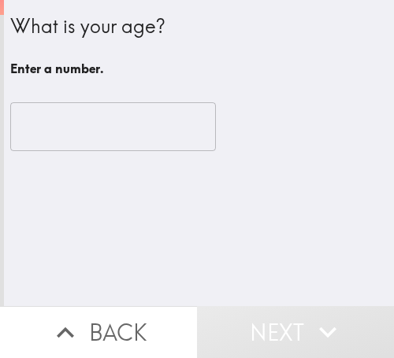
click at [112, 143] on input "number" at bounding box center [113, 126] width 206 height 49
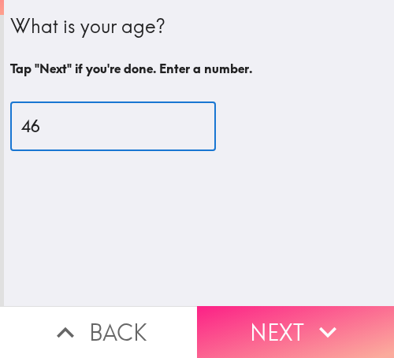
type input "46"
click at [272, 331] on button "Next" at bounding box center [295, 332] width 197 height 52
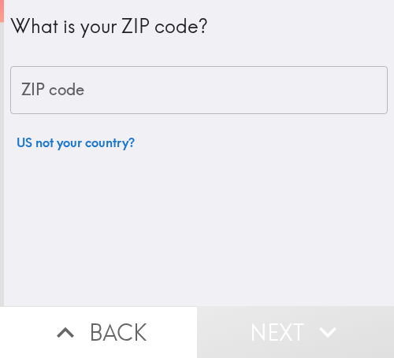
click at [126, 89] on input "ZIP code" at bounding box center [198, 90] width 377 height 49
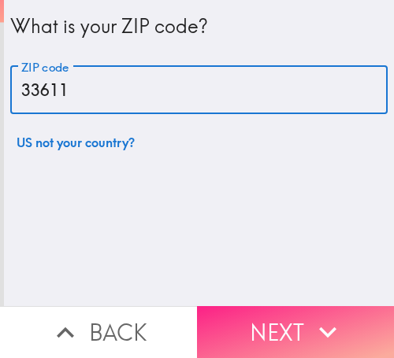
type input "33611"
click at [280, 325] on button "Next" at bounding box center [295, 332] width 197 height 52
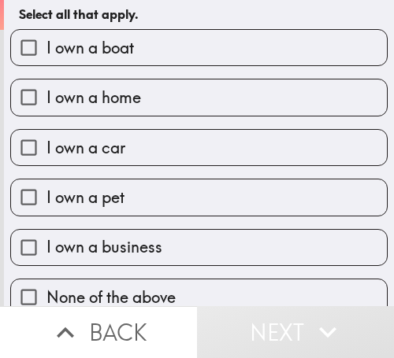
scroll to position [76, 0]
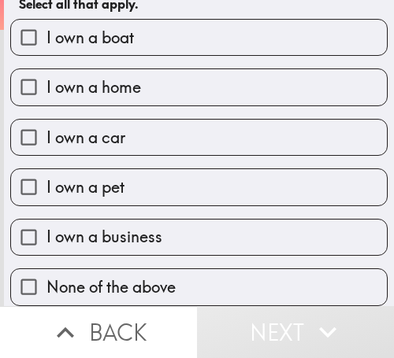
click at [139, 226] on span "I own a business" at bounding box center [104, 237] width 116 height 22
click at [46, 221] on input "I own a business" at bounding box center [28, 237] width 35 height 35
checkbox input "true"
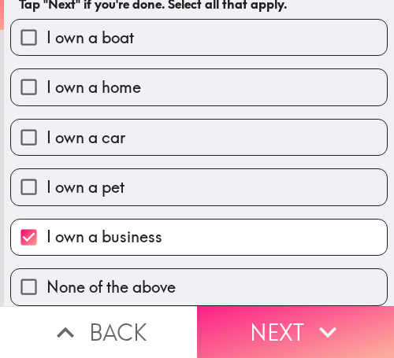
click at [266, 322] on button "Next" at bounding box center [295, 332] width 197 height 52
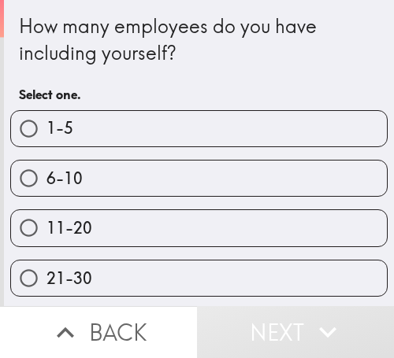
click at [81, 184] on label "6-10" at bounding box center [199, 178] width 376 height 35
click at [46, 184] on input "6-10" at bounding box center [28, 178] width 35 height 35
radio input "true"
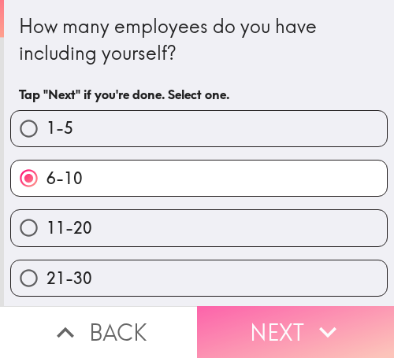
click at [273, 308] on button "Next" at bounding box center [295, 332] width 197 height 52
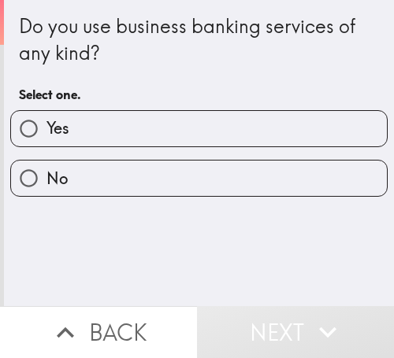
click at [78, 139] on label "Yes" at bounding box center [199, 128] width 376 height 35
click at [46, 139] on input "Yes" at bounding box center [28, 128] width 35 height 35
radio input "true"
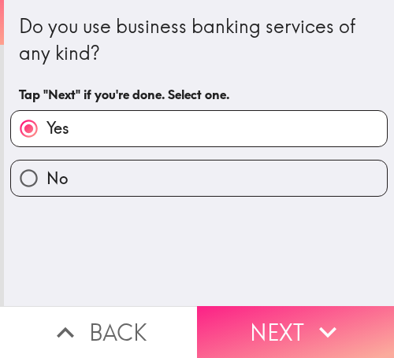
click at [310, 317] on icon "button" at bounding box center [327, 332] width 35 height 35
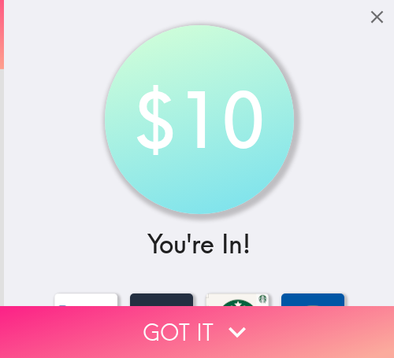
click at [150, 325] on button "Got it" at bounding box center [197, 332] width 394 height 52
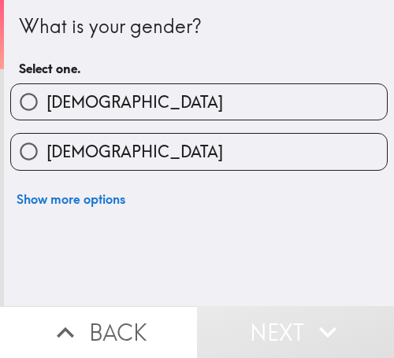
click at [155, 85] on label "Male" at bounding box center [199, 101] width 376 height 35
click at [46, 85] on input "Male" at bounding box center [28, 101] width 35 height 35
radio input "true"
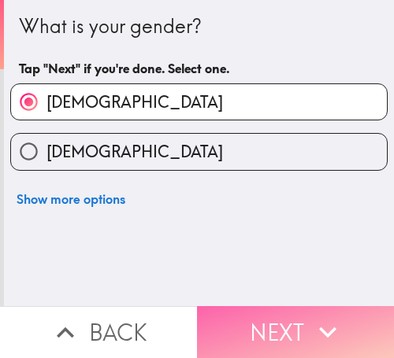
click at [266, 309] on button "Next" at bounding box center [295, 332] width 197 height 52
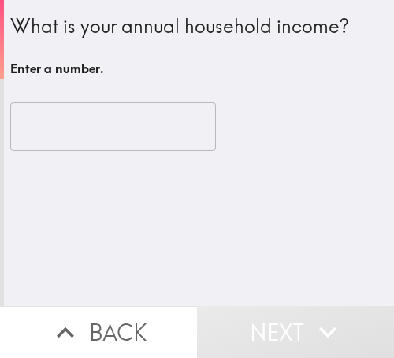
click at [127, 122] on input "number" at bounding box center [113, 126] width 206 height 49
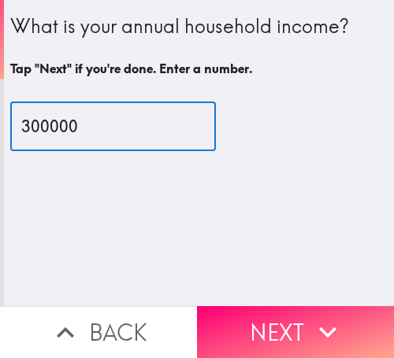
type input "300000"
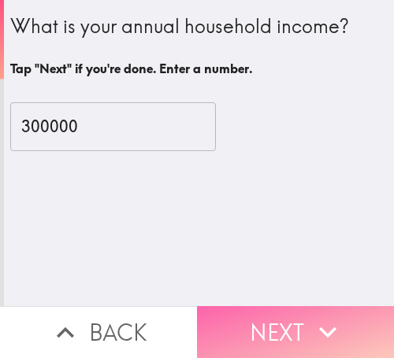
click at [295, 319] on button "Next" at bounding box center [295, 332] width 197 height 52
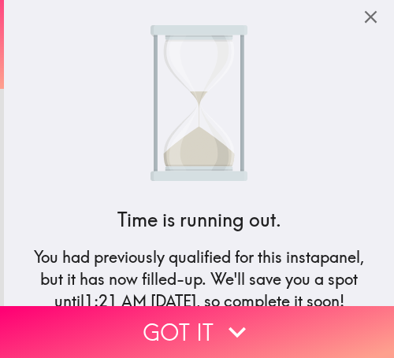
click at [167, 310] on button "Got it" at bounding box center [197, 332] width 394 height 52
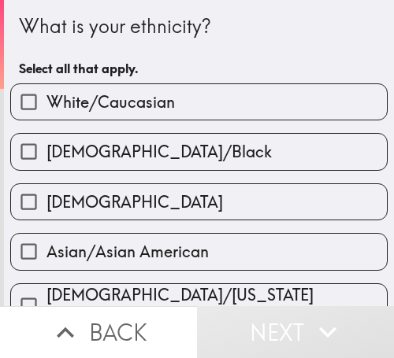
click at [84, 91] on span "White/Caucasian" at bounding box center [110, 102] width 128 height 22
click at [46, 91] on input "White/Caucasian" at bounding box center [28, 101] width 35 height 35
checkbox input "true"
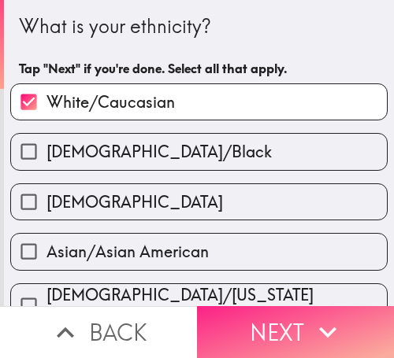
drag, startPoint x: 264, startPoint y: 314, endPoint x: 250, endPoint y: 329, distance: 20.1
click at [264, 314] on button "Next" at bounding box center [295, 332] width 197 height 52
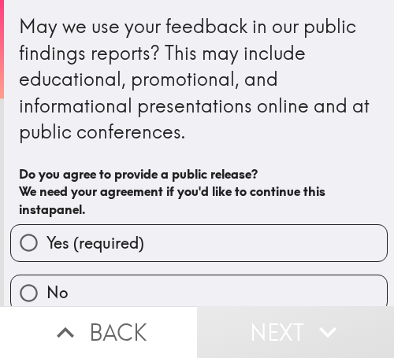
click at [186, 235] on label "Yes (required)" at bounding box center [199, 242] width 376 height 35
click at [46, 235] on input "Yes (required)" at bounding box center [28, 242] width 35 height 35
radio input "true"
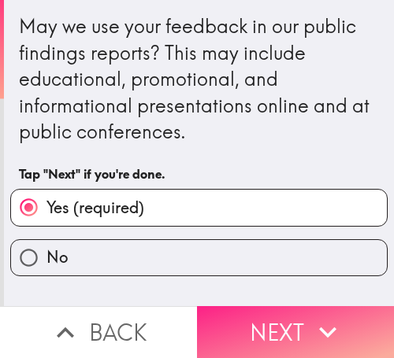
drag, startPoint x: 255, startPoint y: 309, endPoint x: 258, endPoint y: 323, distance: 14.5
click at [255, 309] on button "Next" at bounding box center [295, 332] width 197 height 52
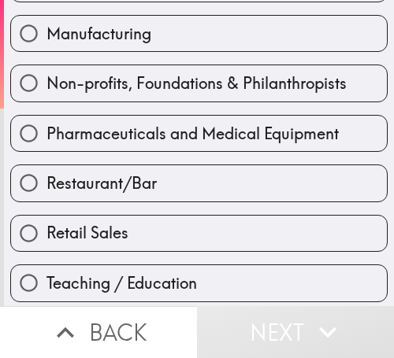
scroll to position [775, 0]
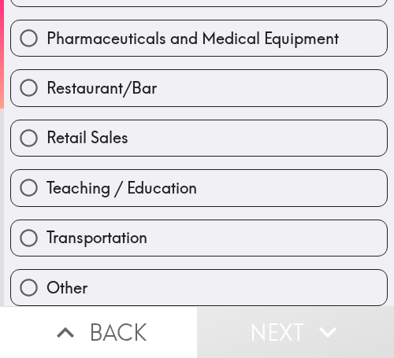
click at [108, 170] on label "Teaching / Education" at bounding box center [199, 187] width 376 height 35
click at [46, 170] on input "Teaching / Education" at bounding box center [28, 187] width 35 height 35
radio input "true"
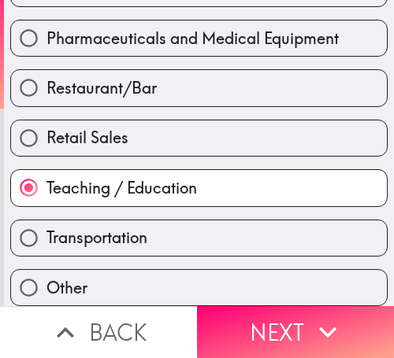
drag, startPoint x: 310, startPoint y: 325, endPoint x: 314, endPoint y: 353, distance: 28.6
click at [310, 325] on icon "button" at bounding box center [327, 332] width 35 height 35
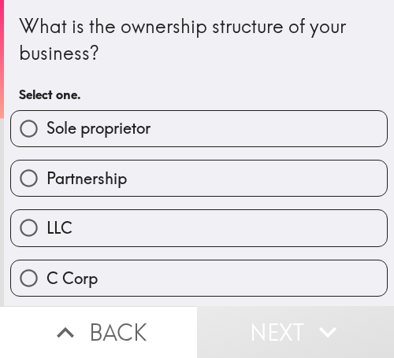
click at [119, 132] on span "Sole proprietor" at bounding box center [98, 128] width 104 height 22
click at [46, 132] on input "Sole proprietor" at bounding box center [28, 128] width 35 height 35
radio input "true"
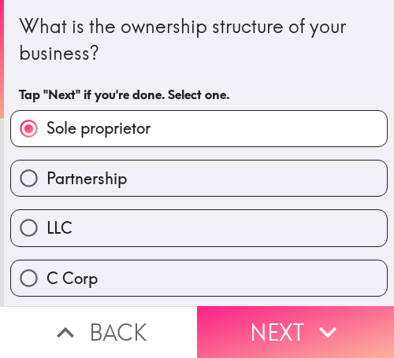
click at [288, 322] on button "Next" at bounding box center [295, 332] width 197 height 52
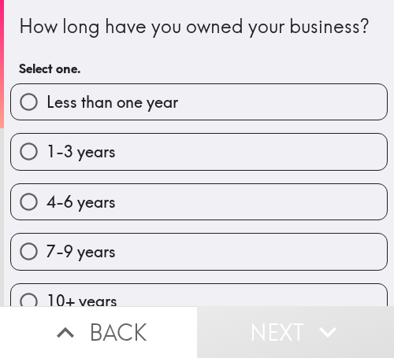
click at [102, 214] on span "4-6 years" at bounding box center [80, 202] width 69 height 22
click at [46, 220] on input "4-6 years" at bounding box center [28, 201] width 35 height 35
radio input "true"
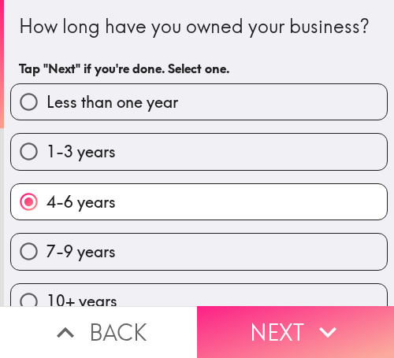
click at [242, 318] on button "Next" at bounding box center [295, 332] width 197 height 52
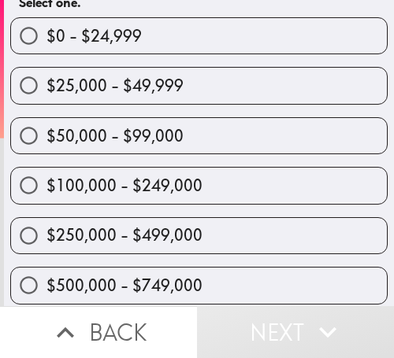
scroll to position [176, 0]
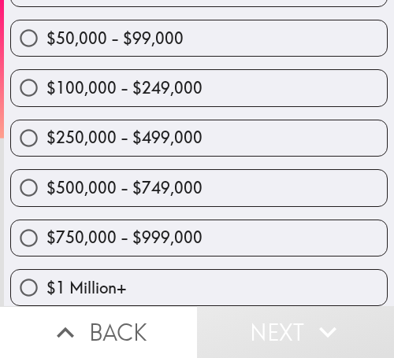
click at [101, 127] on span "$250,000 - $499,000" at bounding box center [124, 138] width 156 height 22
click at [46, 121] on input "$250,000 - $499,000" at bounding box center [28, 138] width 35 height 35
radio input "true"
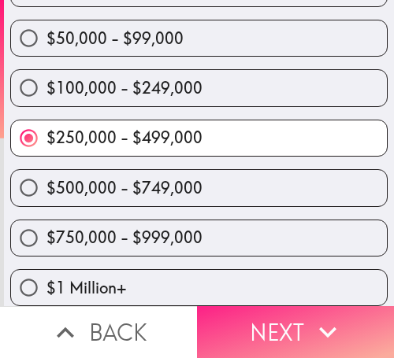
click at [295, 319] on button "Next" at bounding box center [295, 332] width 197 height 52
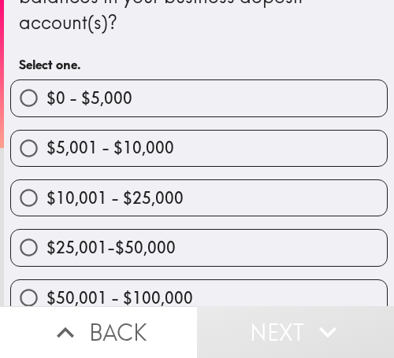
scroll to position [329, 0]
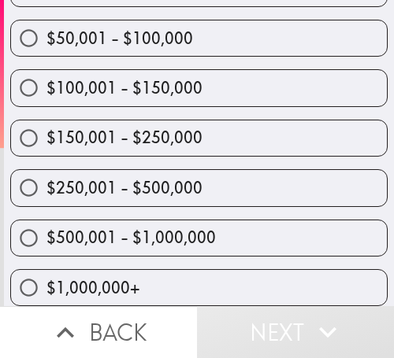
click at [142, 177] on span "$250,001 - $500,000" at bounding box center [124, 188] width 156 height 22
click at [46, 170] on input "$250,001 - $500,000" at bounding box center [28, 187] width 35 height 35
radio input "true"
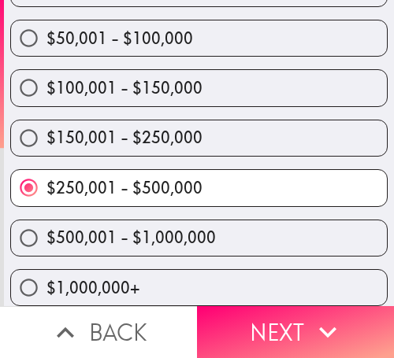
drag, startPoint x: 287, startPoint y: 308, endPoint x: 288, endPoint y: 348, distance: 40.2
click at [287, 308] on button "Next" at bounding box center [295, 332] width 197 height 52
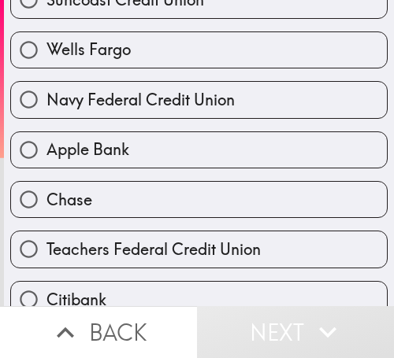
click at [105, 46] on span "Wells Fargo" at bounding box center [88, 50] width 84 height 22
click at [46, 46] on input "Wells Fargo" at bounding box center [28, 49] width 35 height 35
radio input "true"
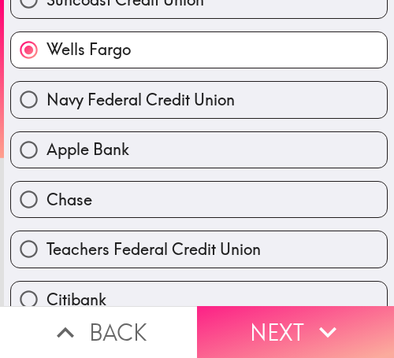
click at [276, 315] on button "Next" at bounding box center [295, 332] width 197 height 52
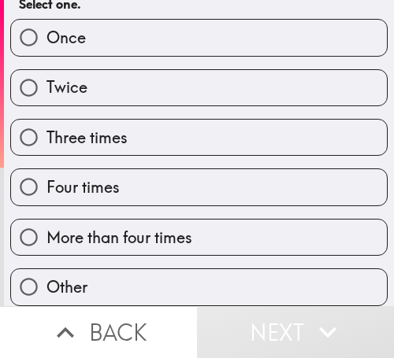
scroll to position [129, 0]
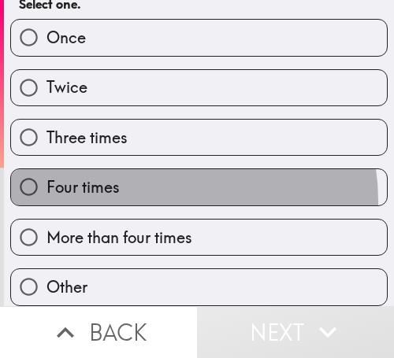
click at [165, 188] on label "Four times" at bounding box center [199, 186] width 376 height 35
click at [46, 188] on input "Four times" at bounding box center [28, 186] width 35 height 35
radio input "true"
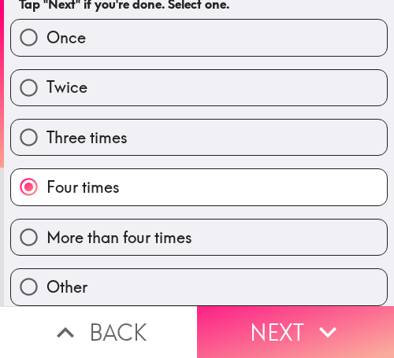
click at [261, 318] on button "Next" at bounding box center [295, 332] width 197 height 52
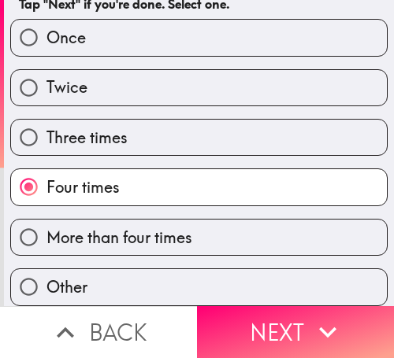
scroll to position [0, 0]
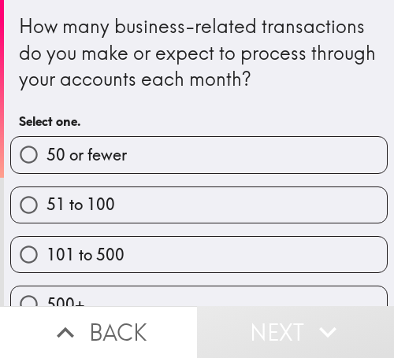
drag, startPoint x: 243, startPoint y: 252, endPoint x: 231, endPoint y: 241, distance: 16.2
click at [241, 251] on label "101 to 500" at bounding box center [199, 254] width 376 height 35
click at [46, 251] on input "101 to 500" at bounding box center [28, 254] width 35 height 35
radio input "true"
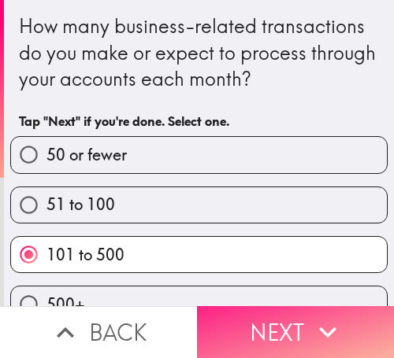
click at [316, 323] on icon "button" at bounding box center [327, 332] width 35 height 35
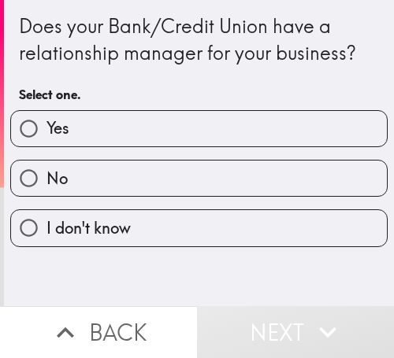
click at [117, 132] on label "Yes" at bounding box center [199, 128] width 376 height 35
click at [46, 132] on input "Yes" at bounding box center [28, 128] width 35 height 35
radio input "true"
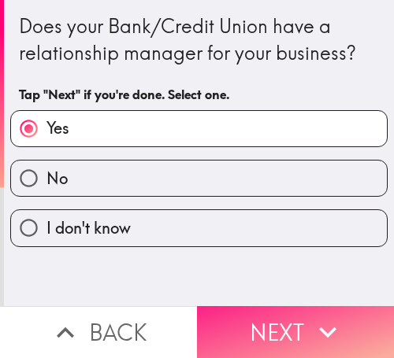
click at [363, 322] on button "Next" at bounding box center [295, 332] width 197 height 52
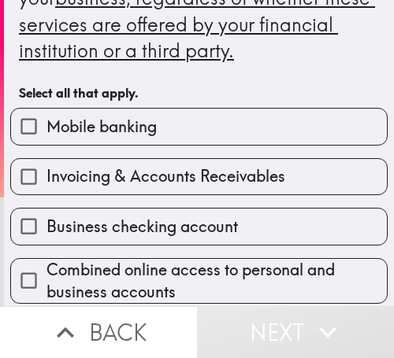
scroll to position [158, 0]
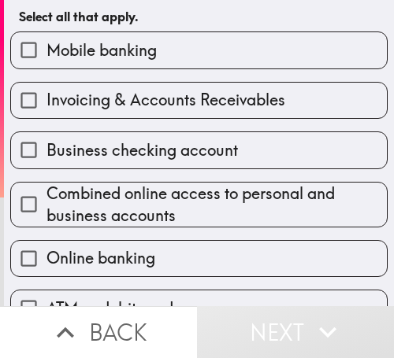
click at [95, 105] on span "Invoicing & Accounts Receivables" at bounding box center [165, 100] width 239 height 22
click at [46, 105] on input "Invoicing & Accounts Receivables" at bounding box center [28, 100] width 35 height 35
checkbox input "true"
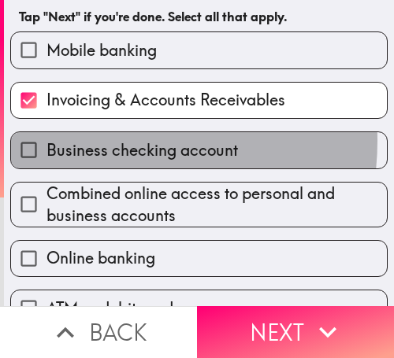
drag, startPoint x: 98, startPoint y: 141, endPoint x: 116, endPoint y: 212, distance: 73.2
click at [98, 142] on span "Business checking account" at bounding box center [141, 150] width 191 height 22
click at [46, 142] on input "Business checking account" at bounding box center [28, 149] width 35 height 35
checkbox input "true"
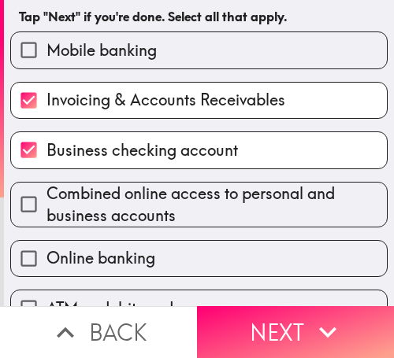
click at [116, 217] on span "Combined online access to personal and business accounts" at bounding box center [216, 205] width 340 height 44
click at [46, 217] on input "Combined online access to personal and business accounts" at bounding box center [28, 204] width 35 height 35
checkbox input "true"
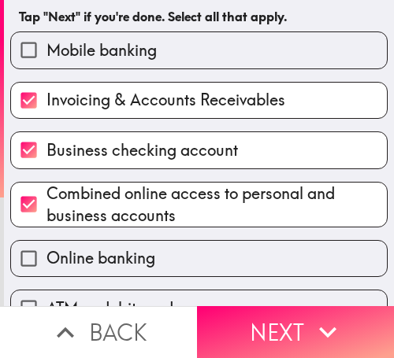
scroll to position [473, 0]
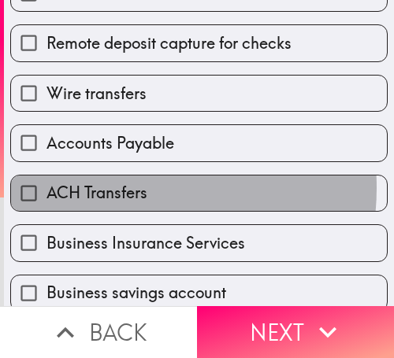
click at [116, 188] on span "ACH Transfers" at bounding box center [96, 193] width 101 height 22
click at [46, 188] on input "ACH Transfers" at bounding box center [28, 193] width 35 height 35
checkbox input "true"
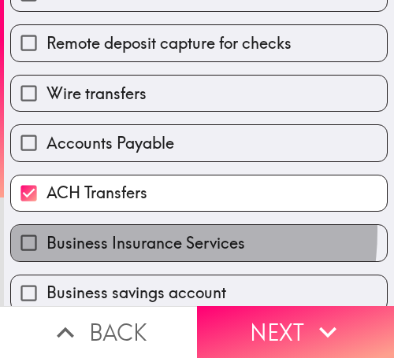
click at [116, 231] on label "Business Insurance Services" at bounding box center [199, 242] width 376 height 35
click at [46, 231] on input "Business Insurance Services" at bounding box center [28, 242] width 35 height 35
checkbox input "true"
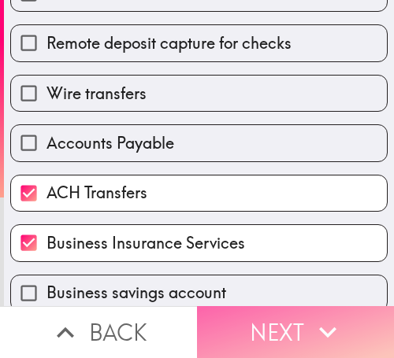
click at [268, 318] on button "Next" at bounding box center [295, 332] width 197 height 52
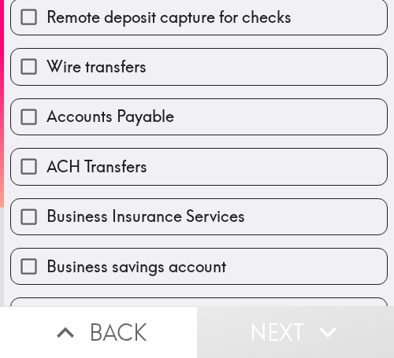
drag, startPoint x: 80, startPoint y: 66, endPoint x: 91, endPoint y: 69, distance: 10.5
click at [80, 66] on span "Wire transfers" at bounding box center [96, 67] width 100 height 22
click at [46, 66] on input "Wire transfers" at bounding box center [28, 66] width 35 height 35
checkbox input "true"
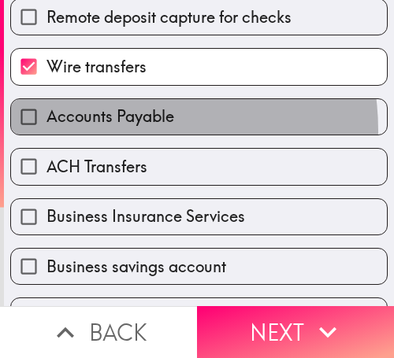
click at [113, 131] on label "Accounts Payable" at bounding box center [199, 116] width 376 height 35
click at [46, 131] on input "Accounts Payable" at bounding box center [28, 116] width 35 height 35
checkbox input "true"
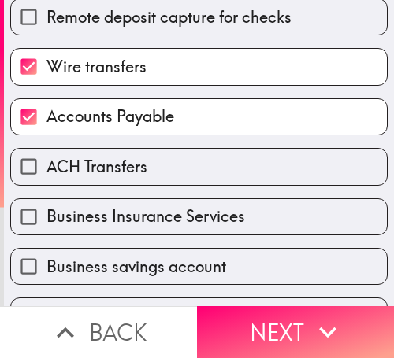
click at [98, 230] on label "Business Insurance Services" at bounding box center [199, 216] width 376 height 35
click at [46, 230] on input "Business Insurance Services" at bounding box center [28, 216] width 35 height 35
checkbox input "true"
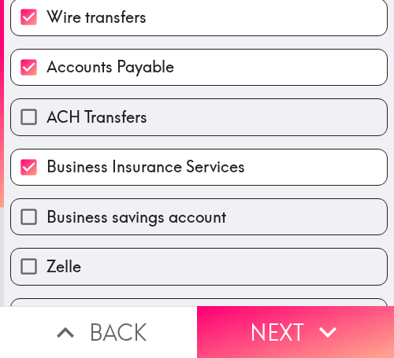
scroll to position [709, 0]
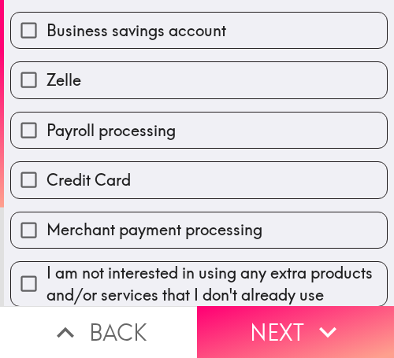
click at [110, 124] on span "Payroll processing" at bounding box center [110, 131] width 129 height 22
click at [46, 124] on input "Payroll processing" at bounding box center [28, 130] width 35 height 35
checkbox input "true"
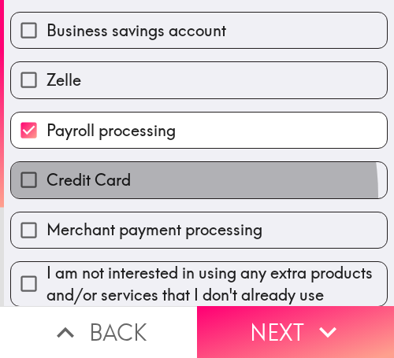
click at [113, 196] on label "Credit Card" at bounding box center [199, 179] width 376 height 35
click at [46, 196] on input "Credit Card" at bounding box center [28, 179] width 35 height 35
checkbox input "true"
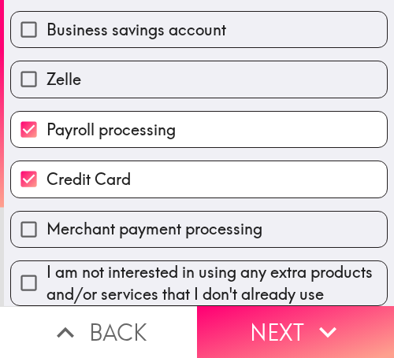
scroll to position [744, 0]
click at [100, 218] on span "Merchant payment processing" at bounding box center [154, 229] width 216 height 22
click at [46, 212] on input "Merchant payment processing" at bounding box center [28, 229] width 35 height 35
checkbox input "true"
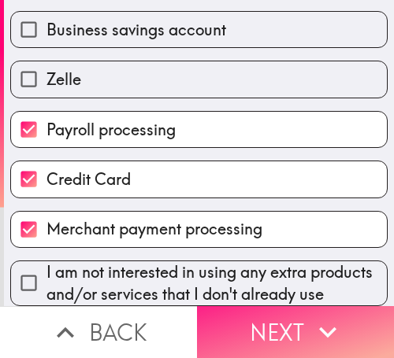
click at [287, 322] on button "Next" at bounding box center [295, 332] width 197 height 52
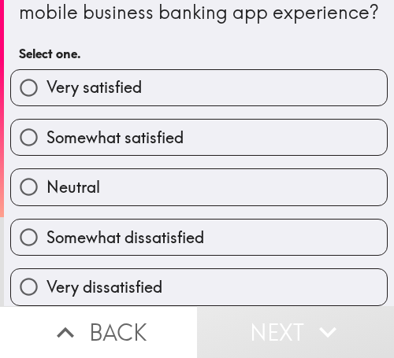
scroll to position [79, 0]
click at [118, 76] on span "Very satisfied" at bounding box center [93, 87] width 95 height 22
click at [46, 70] on input "Very satisfied" at bounding box center [28, 87] width 35 height 35
radio input "true"
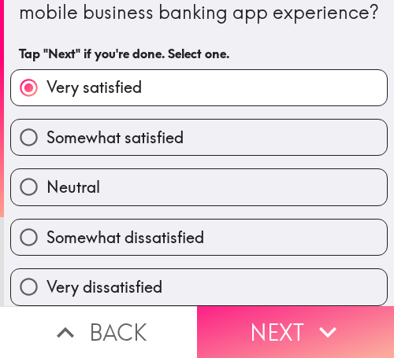
click at [252, 315] on button "Next" at bounding box center [295, 332] width 197 height 52
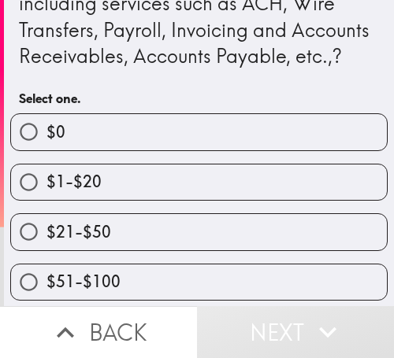
scroll to position [208, 0]
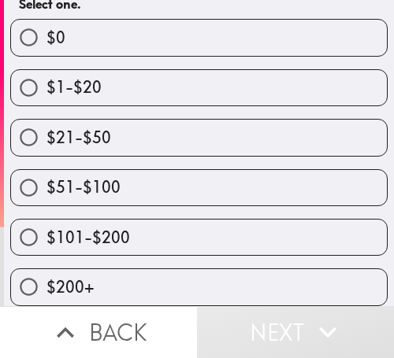
drag, startPoint x: 108, startPoint y: 221, endPoint x: 91, endPoint y: 225, distance: 17.6
click at [108, 227] on span "$101-$200" at bounding box center [88, 238] width 84 height 22
click at [46, 221] on input "$101-$200" at bounding box center [28, 237] width 35 height 35
radio input "true"
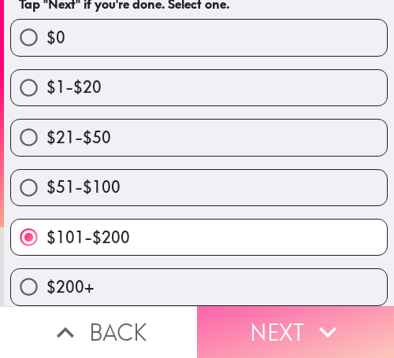
click at [322, 321] on icon "button" at bounding box center [327, 332] width 35 height 35
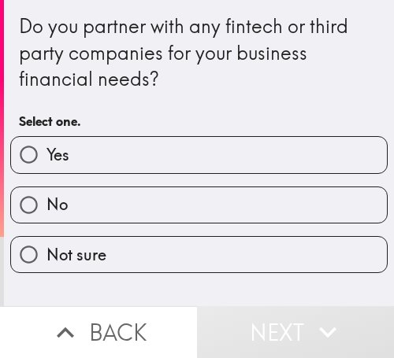
drag, startPoint x: 146, startPoint y: 148, endPoint x: 137, endPoint y: 158, distance: 12.8
click at [146, 148] on label "Yes" at bounding box center [199, 154] width 376 height 35
click at [46, 148] on input "Yes" at bounding box center [28, 154] width 35 height 35
radio input "true"
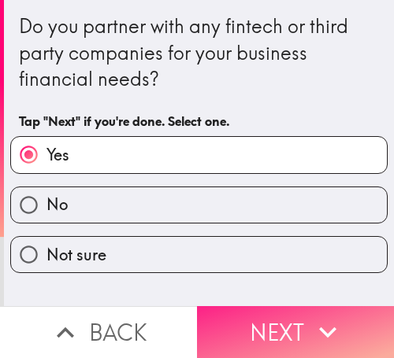
click at [331, 315] on icon "button" at bounding box center [327, 332] width 35 height 35
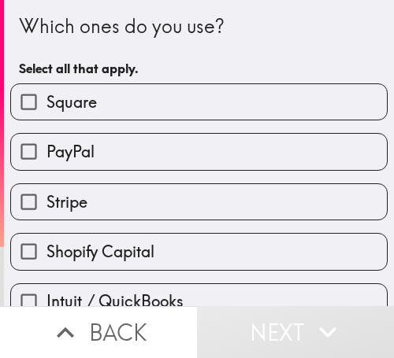
click at [162, 112] on label "Square" at bounding box center [199, 101] width 376 height 35
click at [46, 112] on input "Square" at bounding box center [28, 101] width 35 height 35
checkbox input "true"
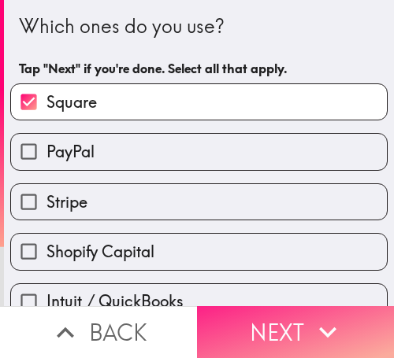
click at [290, 317] on button "Next" at bounding box center [295, 332] width 197 height 52
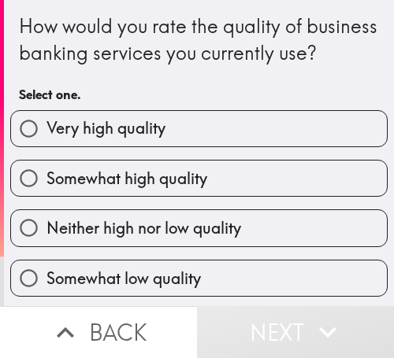
drag, startPoint x: 121, startPoint y: 156, endPoint x: 116, endPoint y: 171, distance: 15.7
click at [121, 139] on span "Very high quality" at bounding box center [105, 128] width 119 height 22
click at [46, 147] on input "Very high quality" at bounding box center [28, 128] width 35 height 35
radio input "true"
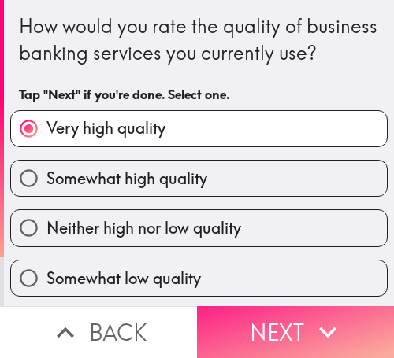
click at [253, 316] on button "Next" at bounding box center [295, 332] width 197 height 52
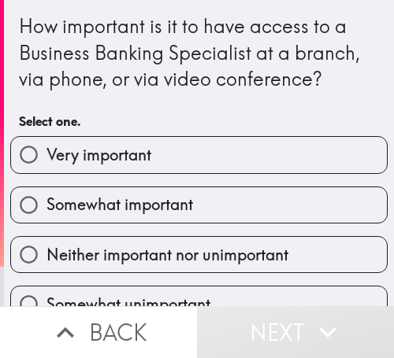
drag, startPoint x: 138, startPoint y: 200, endPoint x: 87, endPoint y: 225, distance: 56.0
click at [138, 200] on span "Somewhat important" at bounding box center [119, 205] width 147 height 22
click at [46, 200] on input "Somewhat important" at bounding box center [28, 205] width 35 height 35
radio input "true"
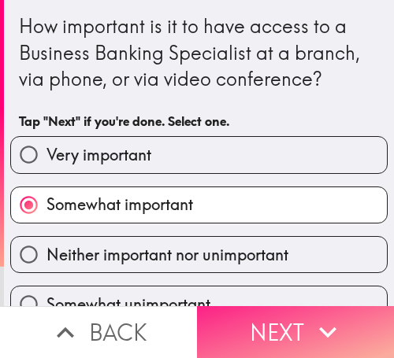
click at [300, 325] on button "Next" at bounding box center [295, 332] width 197 height 52
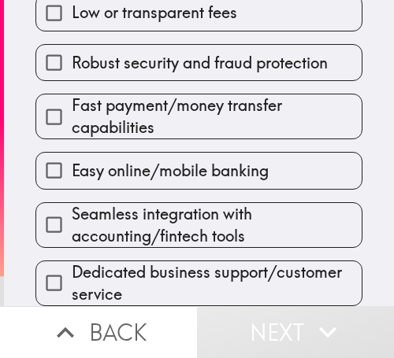
scroll to position [261, 0]
click at [169, 190] on div "Seamless integration with accounting/fintech tools" at bounding box center [193, 219] width 340 height 58
click at [164, 161] on span "Easy online/mobile banking" at bounding box center [170, 171] width 197 height 22
click at [72, 161] on input "Easy online/mobile banking" at bounding box center [53, 170] width 35 height 35
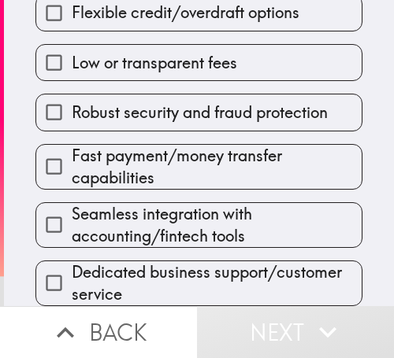
click at [164, 161] on span "Fast payment/money transfer capabilities" at bounding box center [217, 167] width 290 height 44
click at [72, 161] on input "Fast payment/money transfer capabilities" at bounding box center [53, 166] width 35 height 35
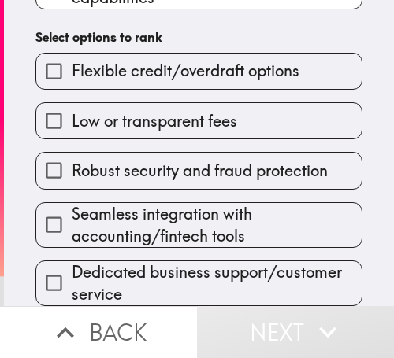
click at [164, 161] on span "Robust security and fraud protection" at bounding box center [200, 171] width 256 height 22
click at [72, 161] on input "Robust security and fraud protection" at bounding box center [53, 170] width 35 height 35
click at [164, 132] on span "Low or transparent fees" at bounding box center [154, 121] width 165 height 22
click at [72, 139] on input "Low or transparent fees" at bounding box center [53, 120] width 35 height 35
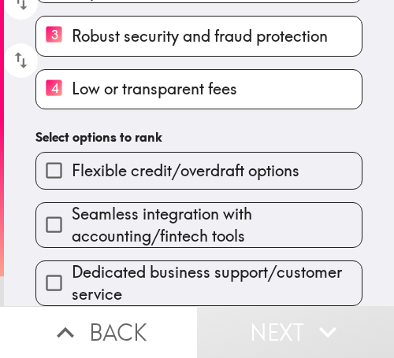
click at [164, 161] on span "Flexible credit/overdraft options" at bounding box center [186, 171] width 228 height 22
click at [72, 161] on input "Flexible credit/overdraft options" at bounding box center [53, 170] width 35 height 35
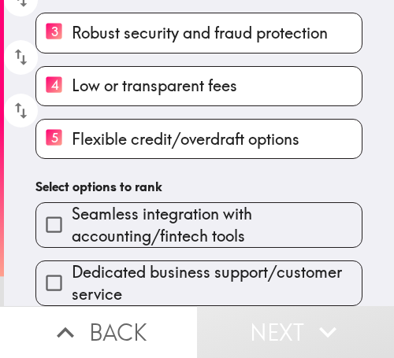
click at [164, 161] on div "Please rank the following business banking features in order of importance (1 =…" at bounding box center [199, 22] width 390 height 568
click at [165, 232] on span "Seamless integration with accounting/fintech tools" at bounding box center [217, 225] width 290 height 44
click at [72, 232] on input "Seamless integration with accounting/fintech tools" at bounding box center [53, 224] width 35 height 35
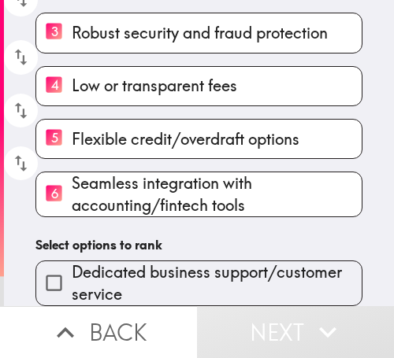
click at [164, 262] on span "Dedicated business support/customer service" at bounding box center [217, 284] width 290 height 44
click at [72, 266] on input "Dedicated business support/customer service" at bounding box center [53, 283] width 35 height 35
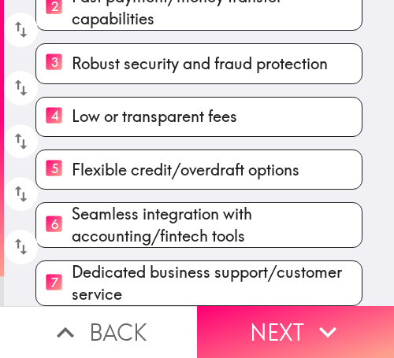
scroll to position [261, 0]
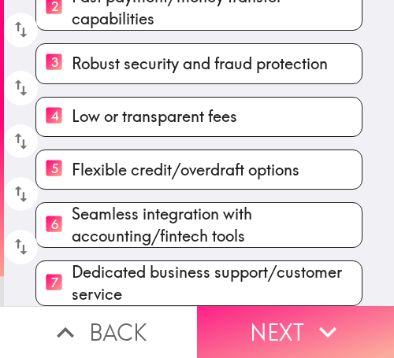
drag, startPoint x: 297, startPoint y: 322, endPoint x: 267, endPoint y: 346, distance: 38.1
click at [297, 322] on button "Next" at bounding box center [295, 332] width 197 height 52
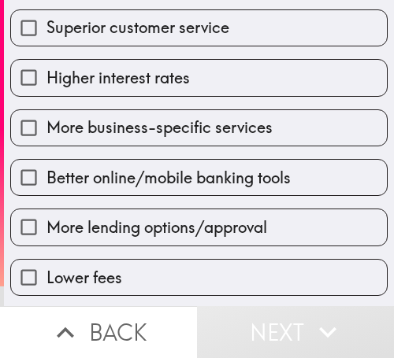
scroll to position [228, 0]
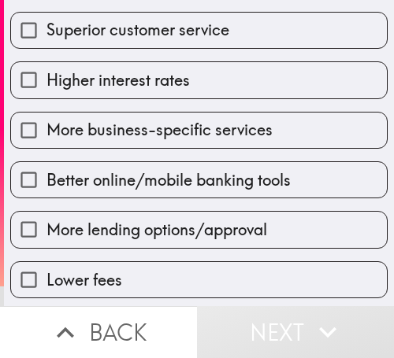
click at [132, 74] on span "Higher interest rates" at bounding box center [117, 80] width 143 height 22
click at [46, 74] on input "Higher interest rates" at bounding box center [28, 79] width 35 height 35
checkbox input "true"
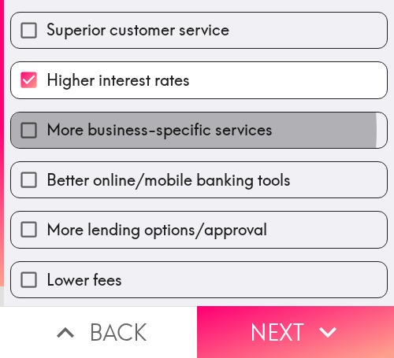
click at [128, 131] on span "More business-specific services" at bounding box center [159, 130] width 226 height 22
click at [46, 131] on input "More business-specific services" at bounding box center [28, 130] width 35 height 35
checkbox input "true"
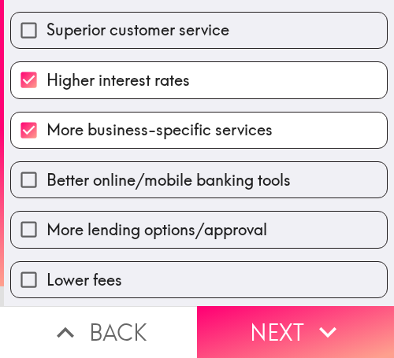
click at [125, 178] on span "Better online/mobile banking tools" at bounding box center [168, 180] width 244 height 22
click at [46, 178] on input "Better online/mobile banking tools" at bounding box center [28, 179] width 35 height 35
checkbox input "true"
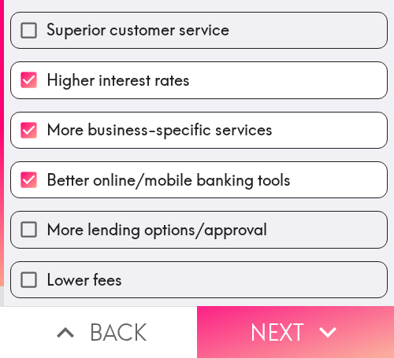
click at [251, 320] on button "Next" at bounding box center [295, 332] width 197 height 52
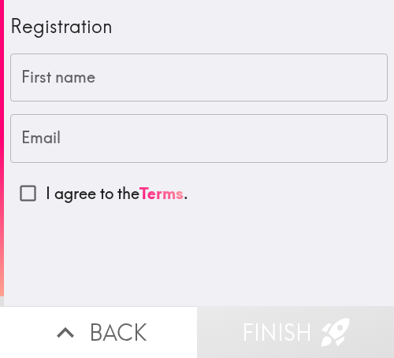
click at [61, 72] on input "First name" at bounding box center [198, 78] width 377 height 49
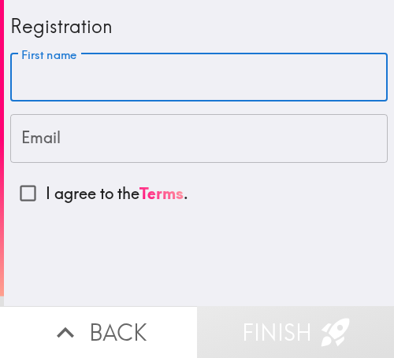
paste input "Steven"
type input "Steven"
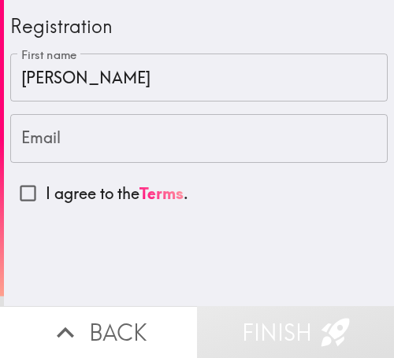
click at [192, 124] on input "Email" at bounding box center [198, 138] width 377 height 49
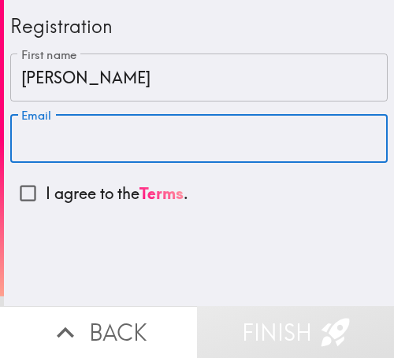
paste input "stevenwatkins2543@gmail.com"
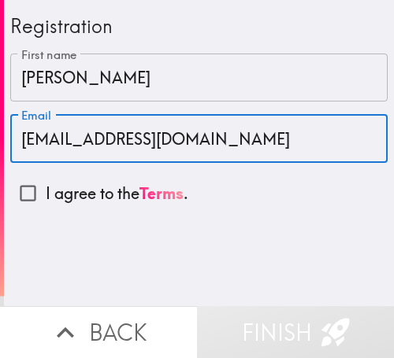
type input "stevenwatkins2543@gmail.com"
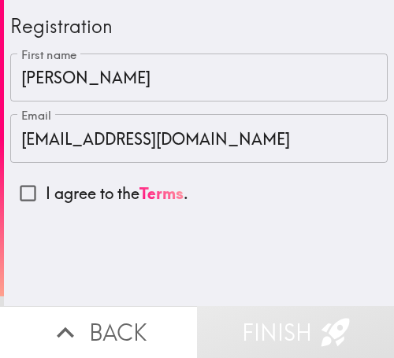
click at [76, 190] on p "I agree to the Terms ." at bounding box center [117, 194] width 143 height 22
click at [46, 190] on input "I agree to the Terms ." at bounding box center [27, 193] width 35 height 35
checkbox input "true"
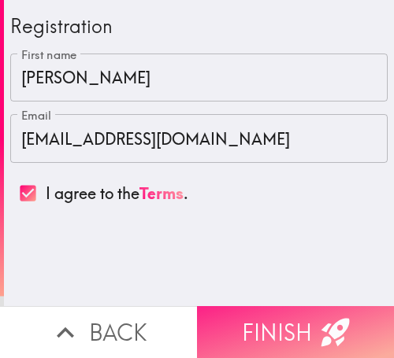
click at [309, 319] on button "Finish" at bounding box center [295, 332] width 197 height 52
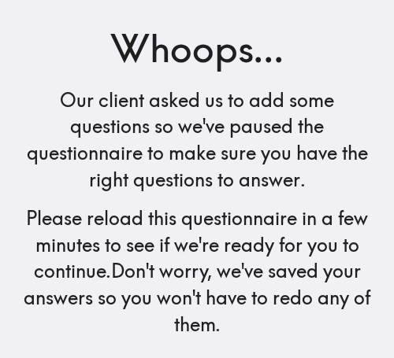
scroll to position [297, 0]
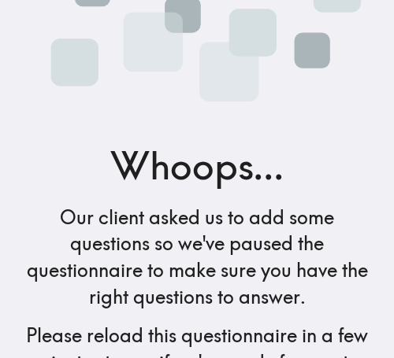
scroll to position [244, 0]
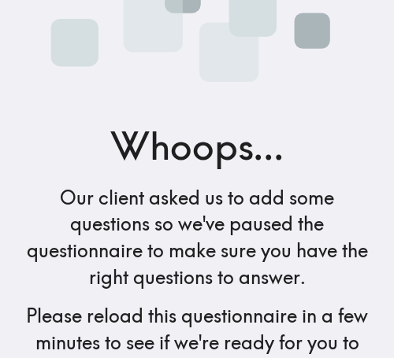
scroll to position [244, 0]
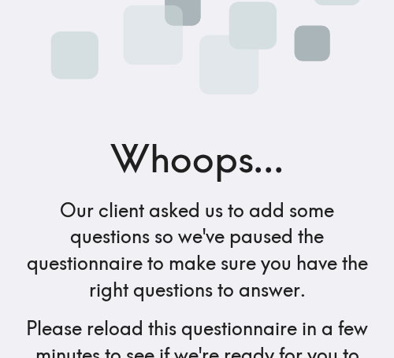
scroll to position [244, 0]
